Goal: Task Accomplishment & Management: Manage account settings

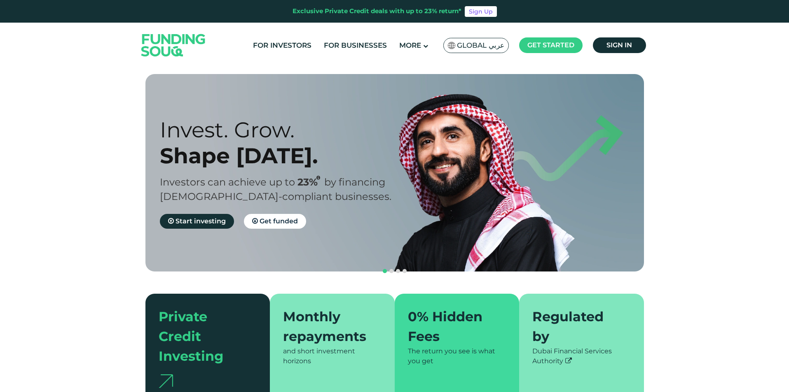
drag, startPoint x: 0, startPoint y: 0, endPoint x: 492, endPoint y: 45, distance: 493.8
click at [492, 45] on span "Global عربي" at bounding box center [480, 45] width 47 height 9
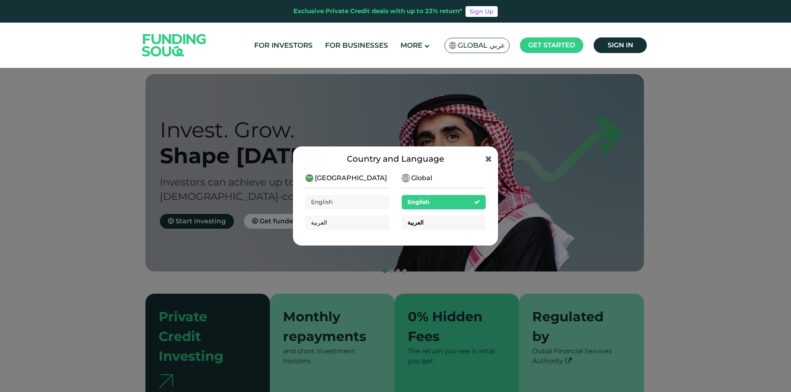
drag, startPoint x: 443, startPoint y: 222, endPoint x: 446, endPoint y: 215, distance: 6.7
click at [443, 221] on div "العربية" at bounding box center [444, 223] width 84 height 14
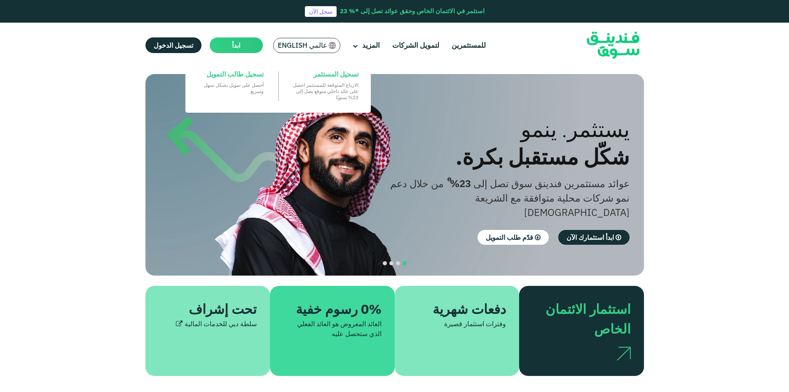
click at [233, 45] on span "ابدأ" at bounding box center [236, 45] width 8 height 8
click at [225, 46] on main "ابدأ" at bounding box center [236, 45] width 53 height 16
click at [213, 47] on main "ابدأ" at bounding box center [236, 45] width 53 height 16
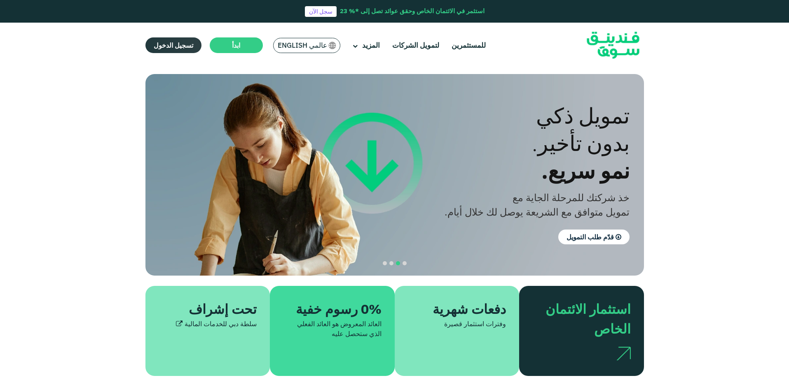
click at [154, 47] on span "تسجيل الدخول" at bounding box center [174, 45] width 40 height 8
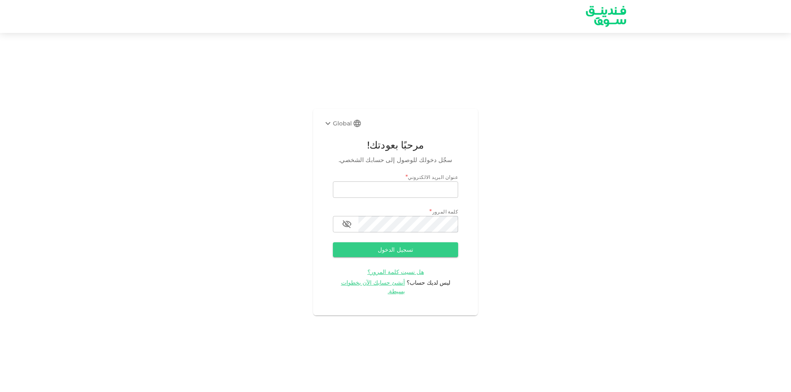
click at [364, 188] on input "email" at bounding box center [395, 190] width 125 height 16
type input "mohamed.ayyash@gmail.com"
click at [333, 243] on button "تسجيل الدخول" at bounding box center [395, 250] width 125 height 15
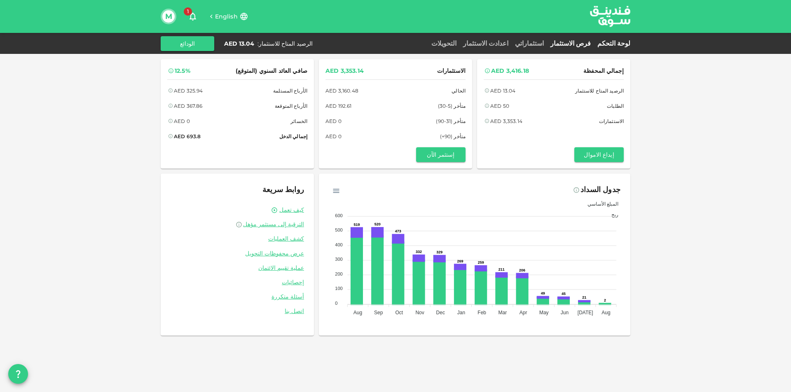
click at [566, 41] on link "فرص الاستثمار" at bounding box center [570, 44] width 47 height 8
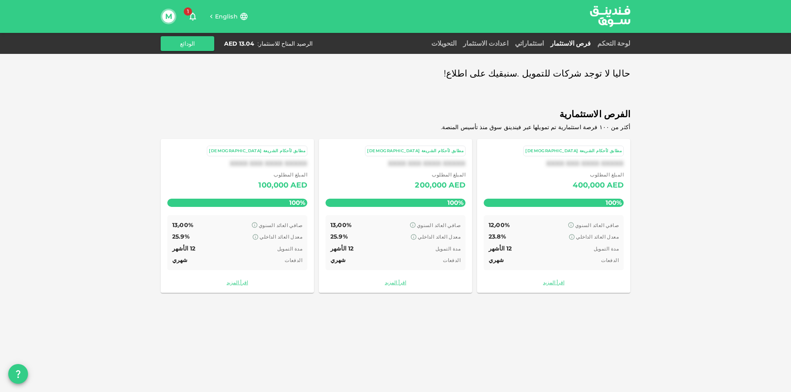
click at [551, 37] on div "لوحة التحكم فرص الاستثمار استثماراتي اعدادت الاستثمار التحويلات الرصيد المتاح ل…" at bounding box center [395, 43] width 469 height 15
click at [547, 40] on link "استثماراتي" at bounding box center [528, 44] width 35 height 8
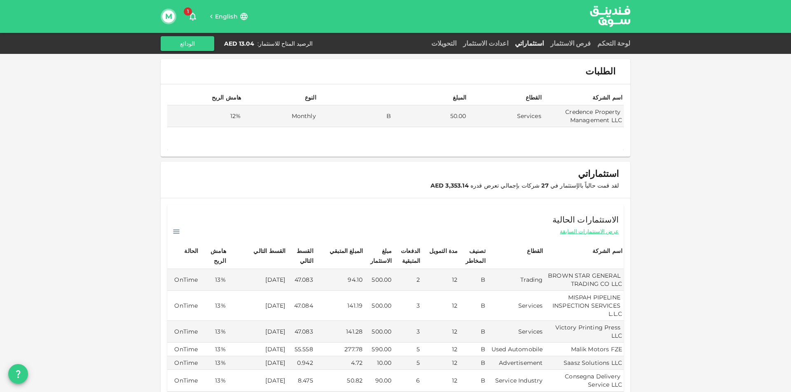
click at [189, 14] on span "1" at bounding box center [188, 11] width 8 height 8
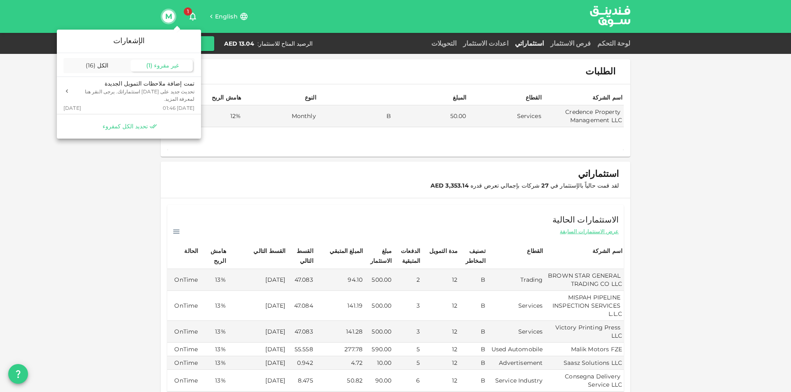
click at [130, 123] on span "تحديد الكل كمقروء" at bounding box center [125, 127] width 45 height 8
click at [170, 22] on div at bounding box center [395, 196] width 791 height 392
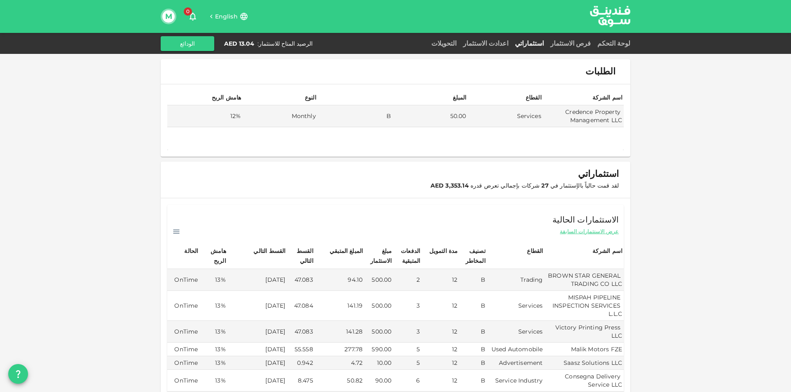
click at [169, 18] on button "M" at bounding box center [168, 16] width 12 height 12
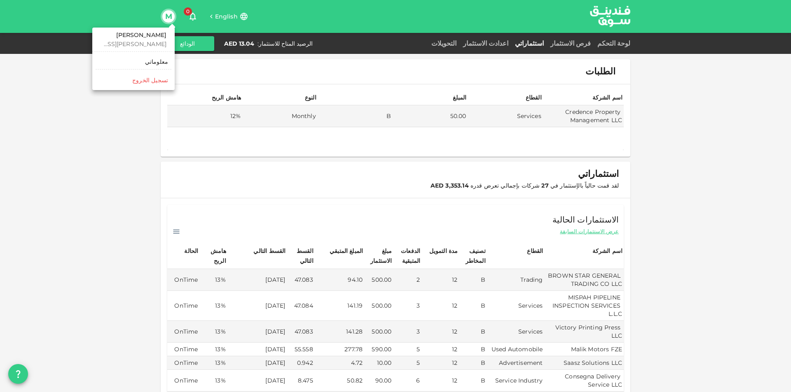
click at [154, 83] on div "‏تسجيل الخروج" at bounding box center [150, 80] width 36 height 8
